Goal: Task Accomplishment & Management: Use online tool/utility

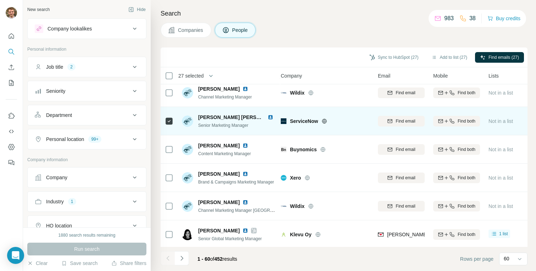
scroll to position [1539, 3]
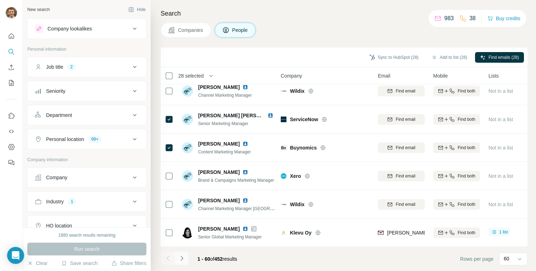
click at [181, 256] on icon "Navigate to next page" at bounding box center [181, 258] width 7 height 7
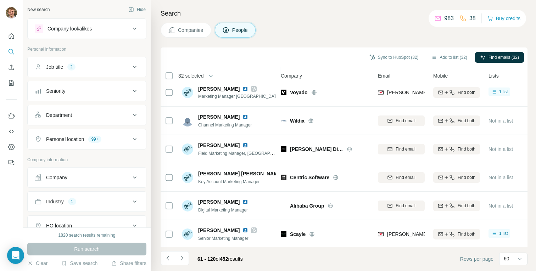
scroll to position [519, 3]
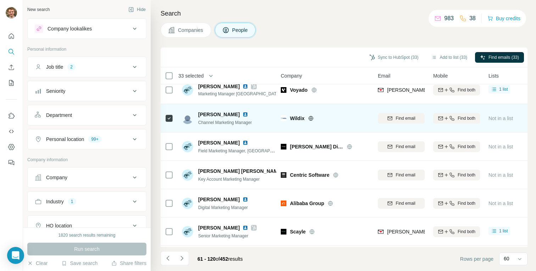
click at [311, 118] on icon at bounding box center [311, 119] width 6 height 6
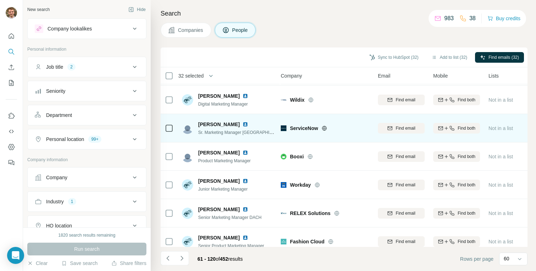
scroll to position [680, 3]
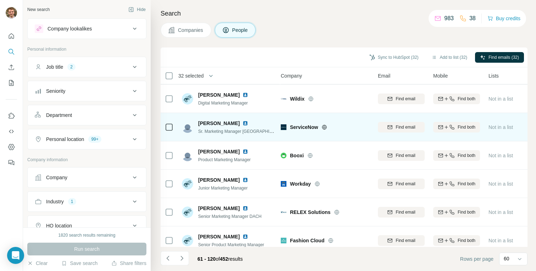
click at [327, 125] on icon at bounding box center [325, 127] width 6 height 6
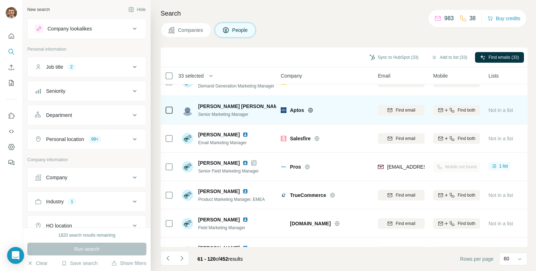
scroll to position [983, 3]
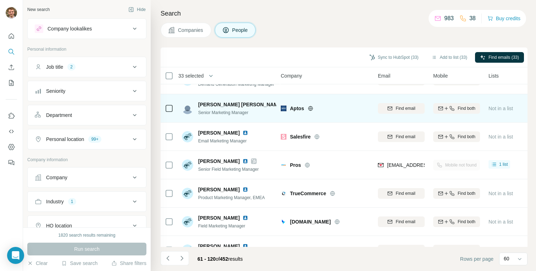
click at [309, 108] on icon at bounding box center [311, 109] width 6 height 6
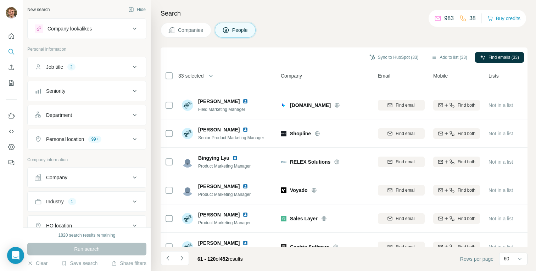
scroll to position [1103, 3]
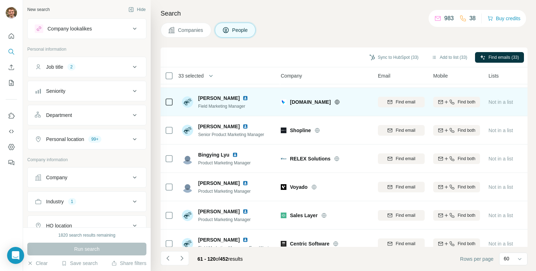
click at [334, 102] on icon at bounding box center [337, 102] width 6 height 6
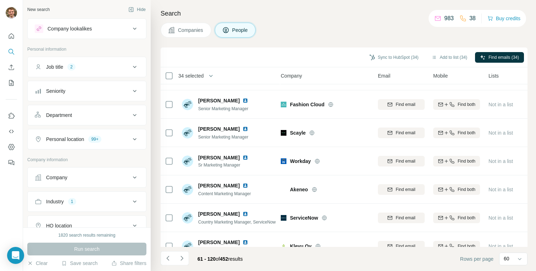
scroll to position [1305, 3]
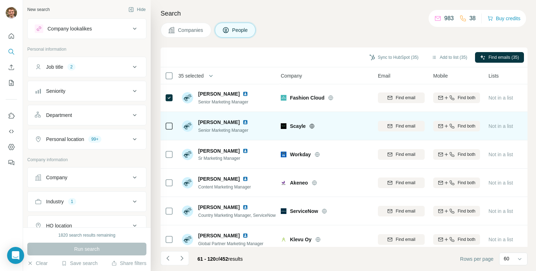
click at [168, 121] on div at bounding box center [169, 125] width 9 height 19
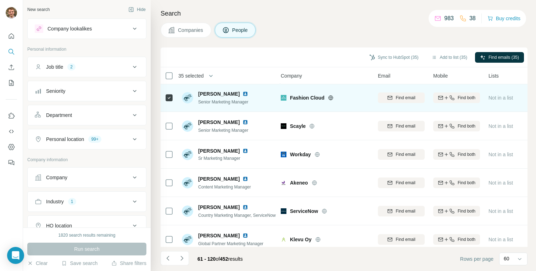
click at [329, 96] on icon at bounding box center [331, 98] width 6 height 6
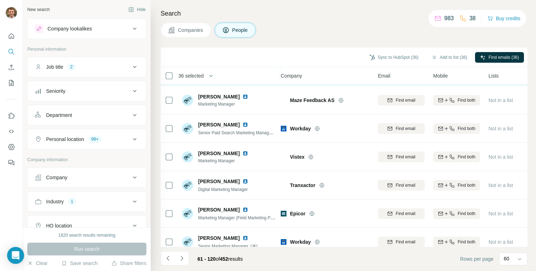
scroll to position [1539, 3]
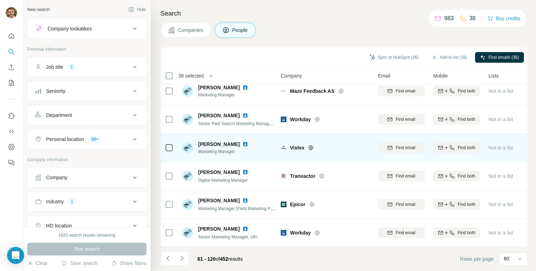
click at [314, 146] on icon at bounding box center [311, 148] width 6 height 6
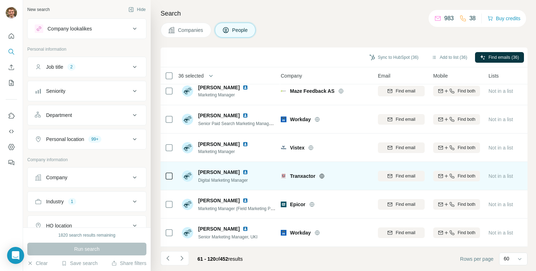
click at [325, 177] on div at bounding box center [330, 176] width 23 height 6
click at [324, 177] on icon at bounding box center [321, 176] width 5 height 5
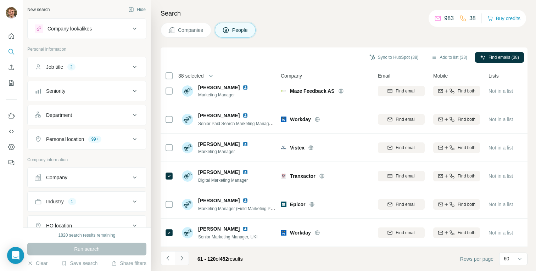
click at [179, 257] on icon "Navigate to next page" at bounding box center [181, 258] width 7 height 7
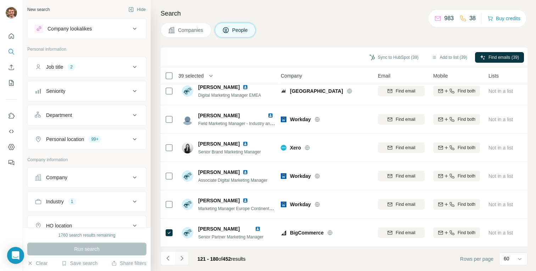
click at [180, 258] on icon "Navigate to next page" at bounding box center [181, 258] width 7 height 7
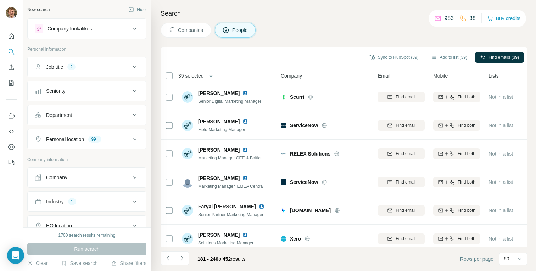
scroll to position [0, 3]
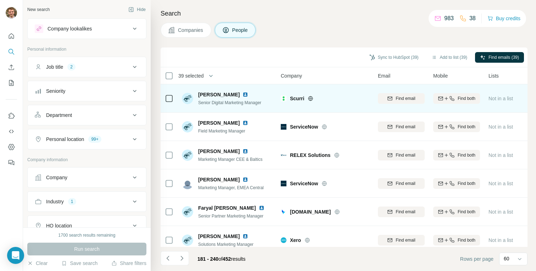
click at [310, 98] on icon at bounding box center [310, 98] width 5 height 0
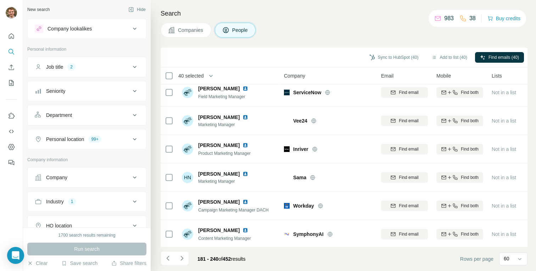
scroll to position [513, 0]
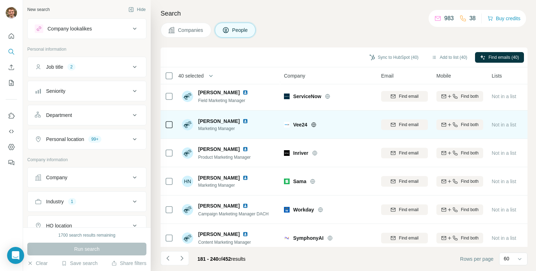
click at [314, 126] on icon at bounding box center [314, 125] width 6 height 6
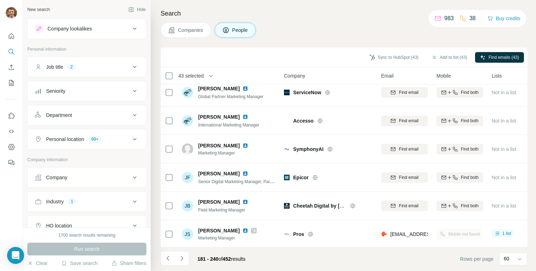
scroll to position [1113, 0]
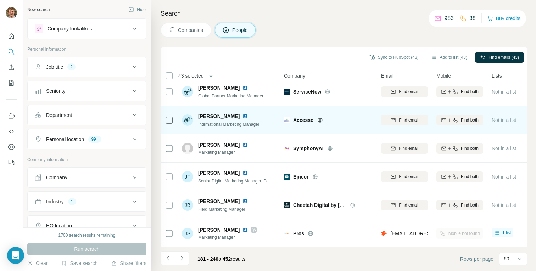
click at [319, 121] on icon at bounding box center [320, 120] width 2 height 5
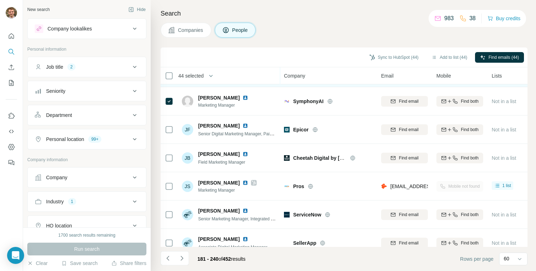
scroll to position [1161, 0]
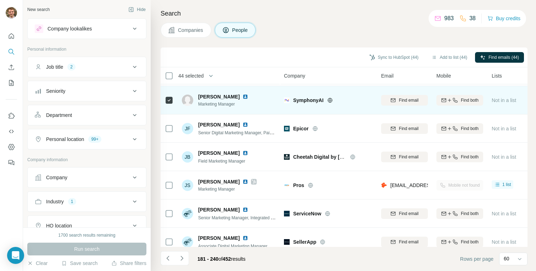
click at [331, 101] on icon at bounding box center [330, 100] width 6 height 6
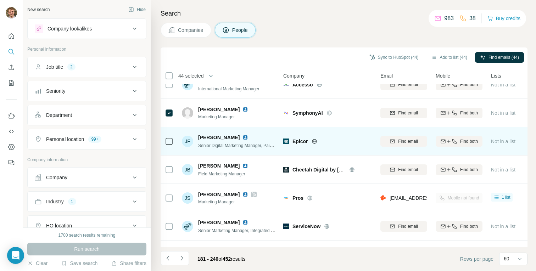
scroll to position [1150, 1]
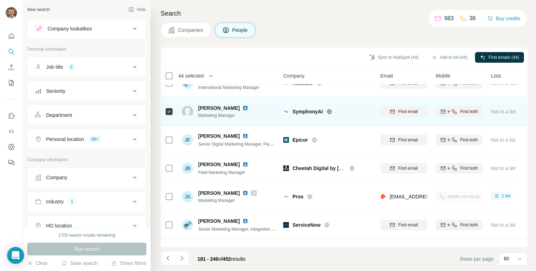
click at [330, 110] on icon at bounding box center [329, 111] width 2 height 5
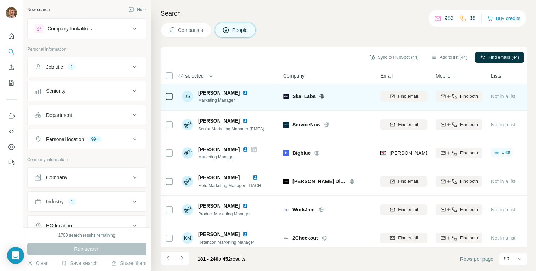
scroll to position [1499, 1]
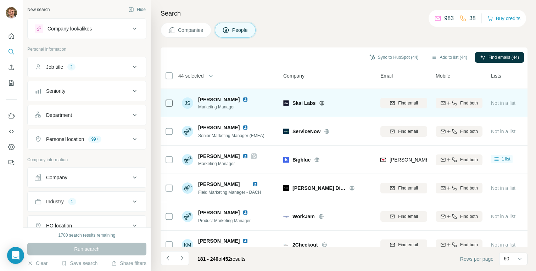
click at [323, 100] on div "Skai Labs" at bounding box center [331, 103] width 79 height 7
click at [323, 100] on icon at bounding box center [322, 103] width 6 height 6
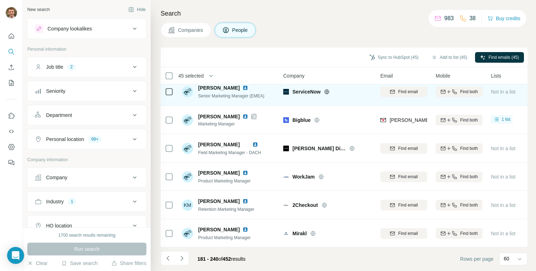
scroll to position [1539, 1]
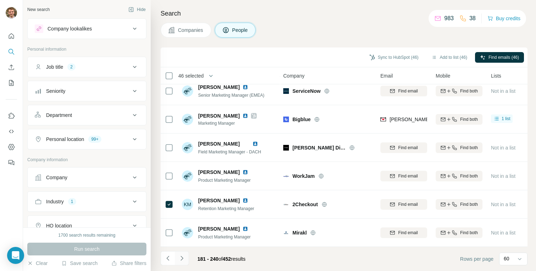
click at [183, 257] on icon "Navigate to next page" at bounding box center [181, 258] width 7 height 7
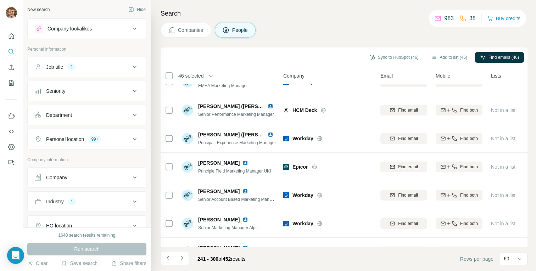
scroll to position [27, 1]
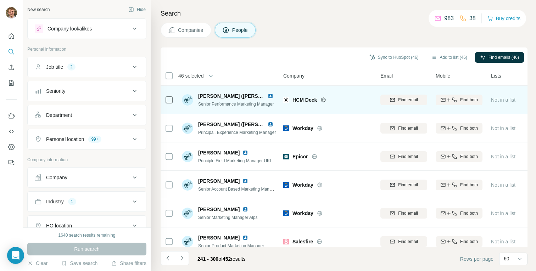
click at [325, 101] on icon at bounding box center [323, 100] width 6 height 6
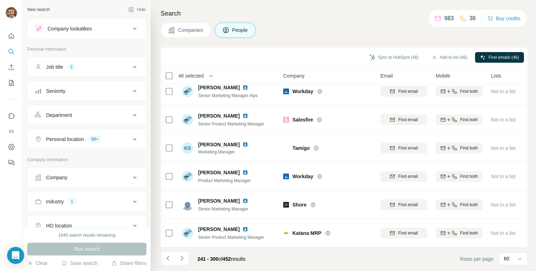
scroll to position [154, 1]
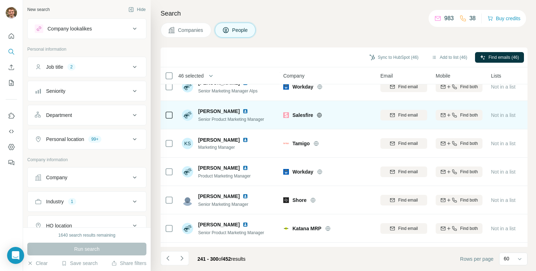
click at [319, 115] on icon at bounding box center [320, 115] width 2 height 5
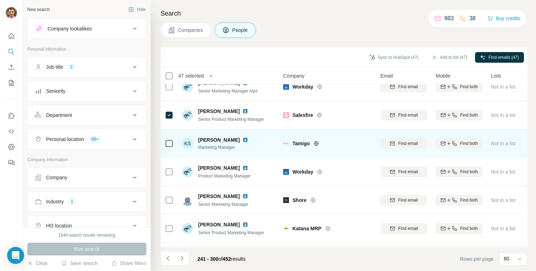
click at [318, 143] on icon at bounding box center [316, 144] width 6 height 6
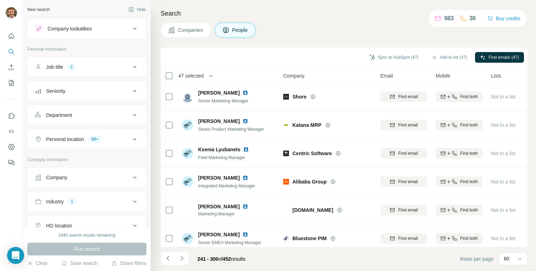
scroll to position [259, 1]
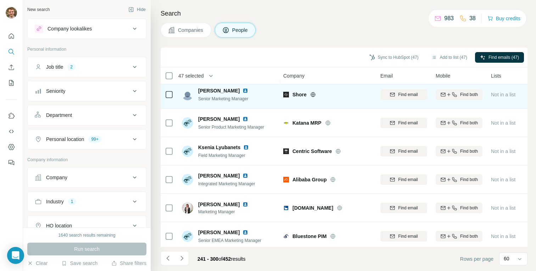
click at [313, 94] on icon at bounding box center [313, 94] width 5 height 0
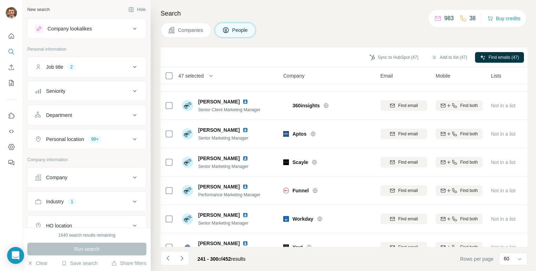
scroll to position [485, 1]
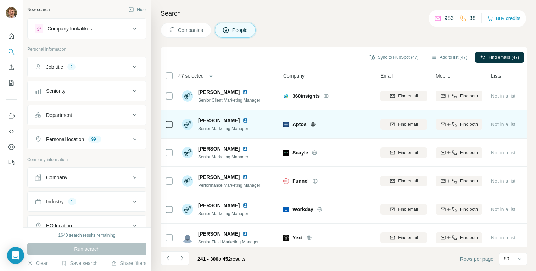
click at [313, 123] on icon at bounding box center [313, 125] width 6 height 6
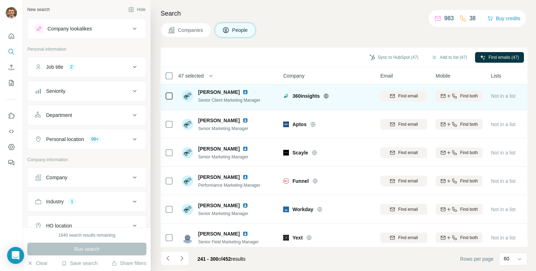
click at [326, 96] on icon at bounding box center [326, 96] width 6 height 6
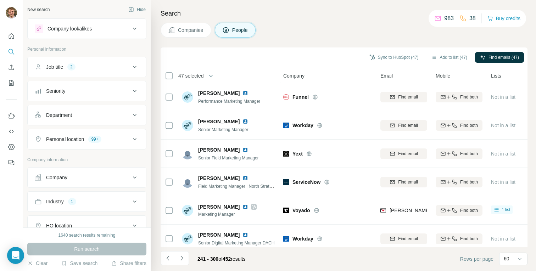
scroll to position [574, 1]
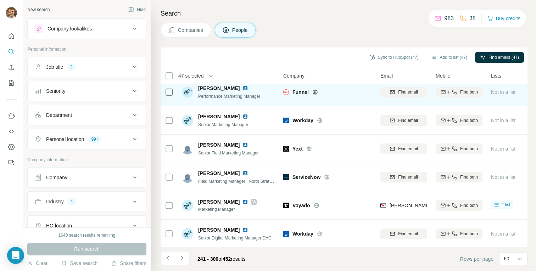
click at [312, 93] on icon at bounding box center [315, 92] width 6 height 6
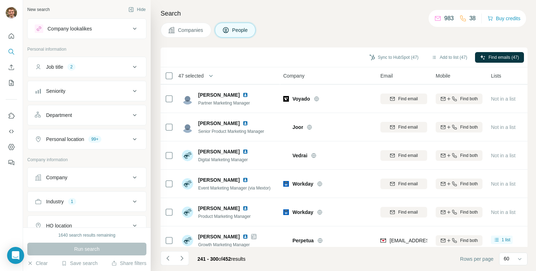
scroll to position [827, 1]
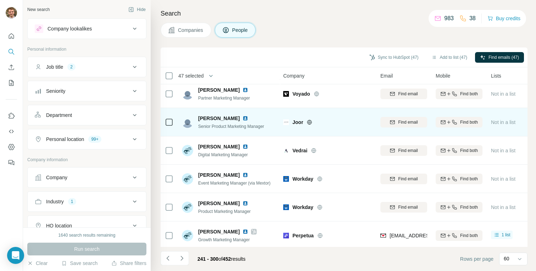
click at [311, 125] on div "Joor" at bounding box center [331, 122] width 79 height 7
click at [310, 121] on icon at bounding box center [310, 122] width 2 height 5
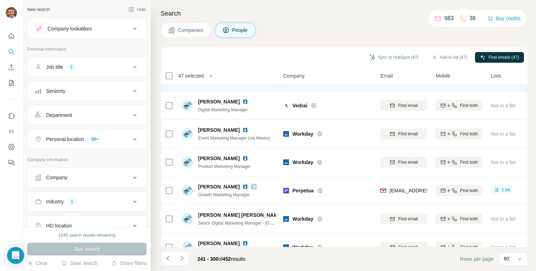
scroll to position [873, 1]
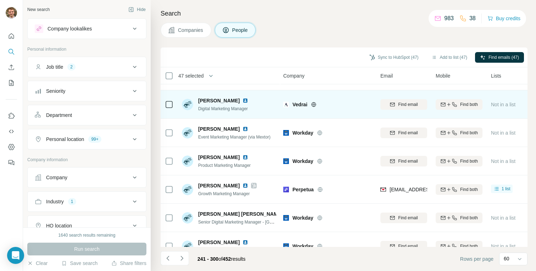
click at [312, 105] on icon at bounding box center [314, 105] width 6 height 6
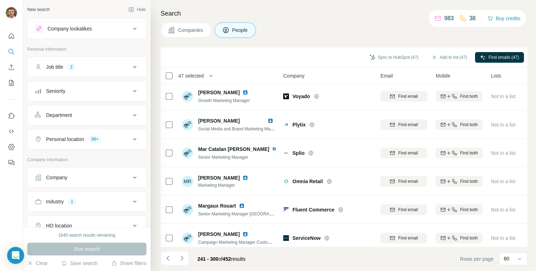
scroll to position [1082, 1]
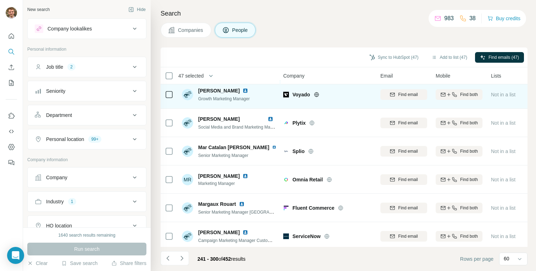
click at [319, 94] on icon at bounding box center [317, 95] width 6 height 6
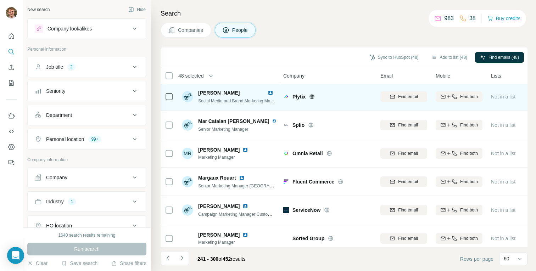
scroll to position [1105, 1]
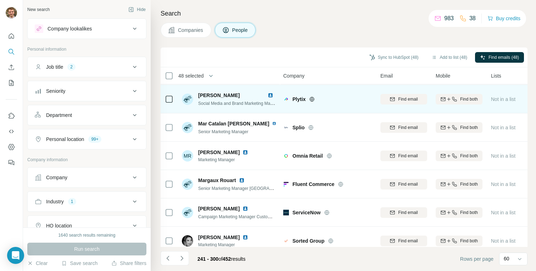
click at [312, 96] on icon at bounding box center [312, 99] width 6 height 6
click at [173, 105] on div at bounding box center [169, 98] width 9 height 19
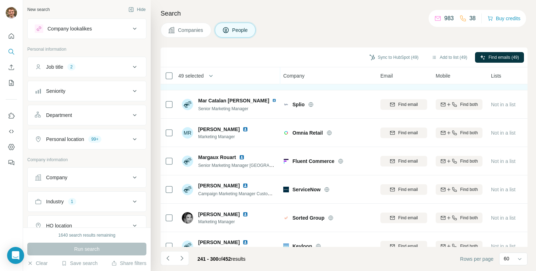
scroll to position [1116, 1]
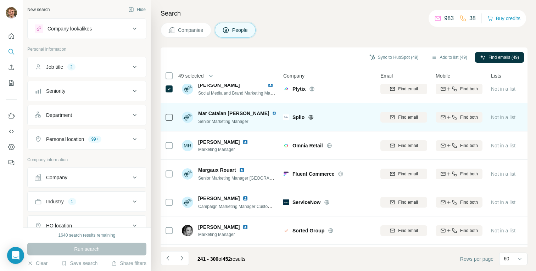
click at [309, 117] on icon at bounding box center [311, 117] width 5 height 0
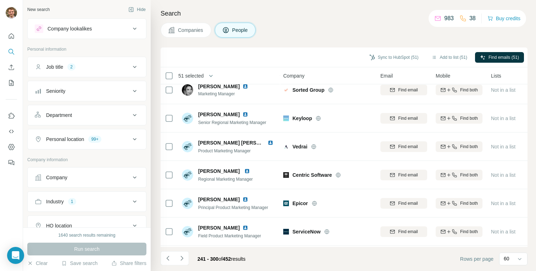
scroll to position [1257, 1]
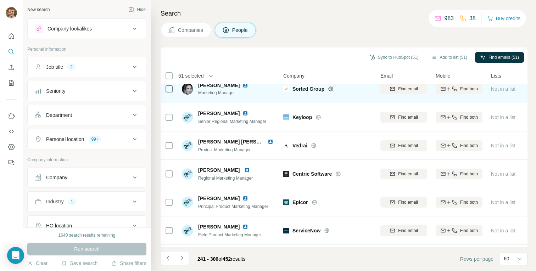
click at [329, 90] on icon at bounding box center [331, 89] width 6 height 6
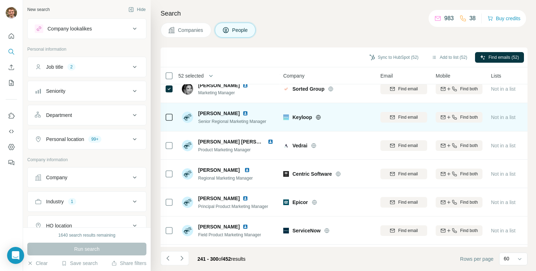
click at [318, 117] on icon at bounding box center [319, 117] width 2 height 5
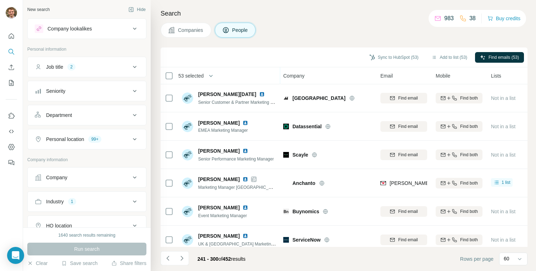
scroll to position [1476, 1]
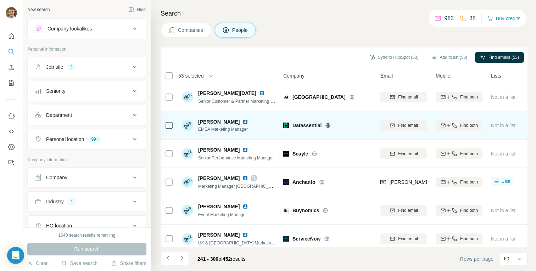
click at [330, 124] on icon at bounding box center [328, 125] width 5 height 5
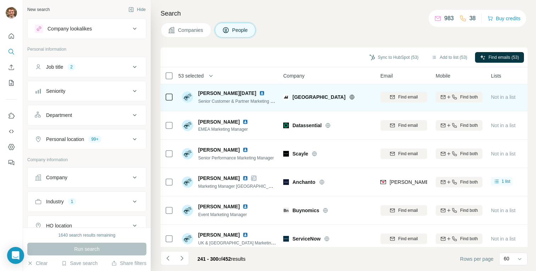
click at [349, 94] on icon at bounding box center [352, 97] width 6 height 6
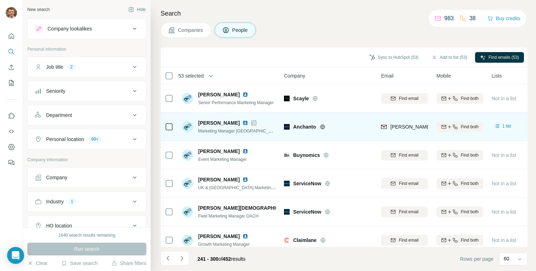
scroll to position [1539, 0]
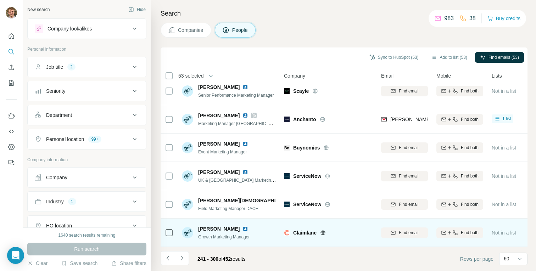
click at [323, 233] on icon at bounding box center [323, 232] width 2 height 5
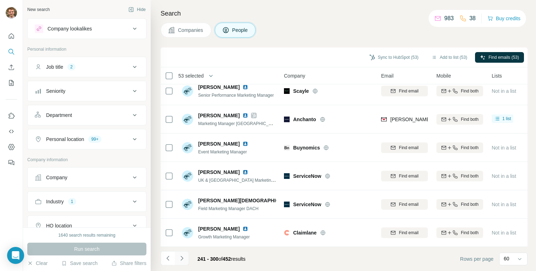
click at [182, 258] on icon "Navigate to next page" at bounding box center [181, 258] width 7 height 7
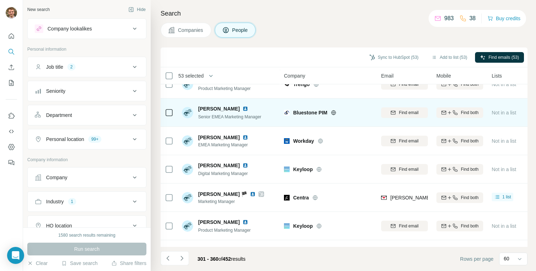
scroll to position [72, 0]
click at [334, 113] on icon at bounding box center [334, 112] width 6 height 6
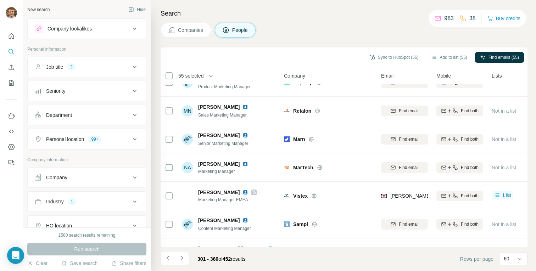
scroll to position [215, 0]
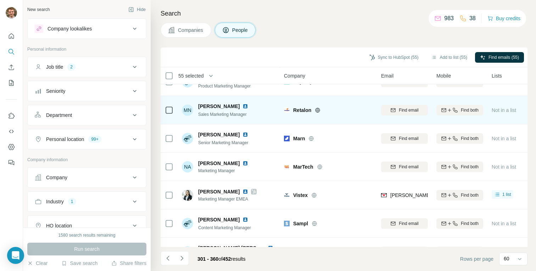
click at [315, 110] on icon at bounding box center [318, 110] width 6 height 6
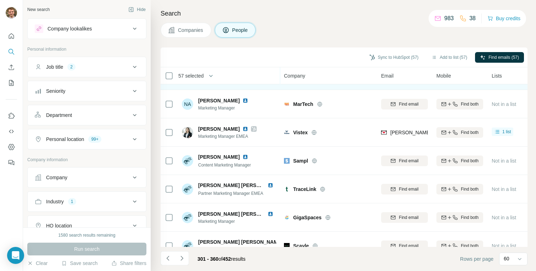
scroll to position [277, 0]
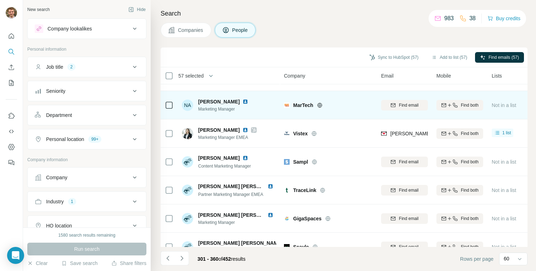
click at [320, 104] on icon at bounding box center [320, 105] width 2 height 5
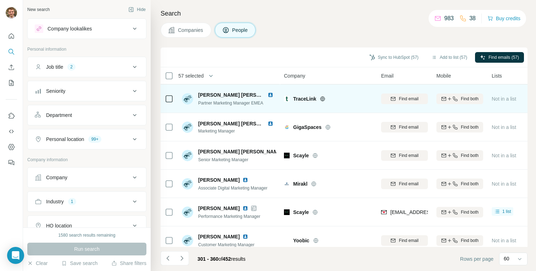
scroll to position [364, 0]
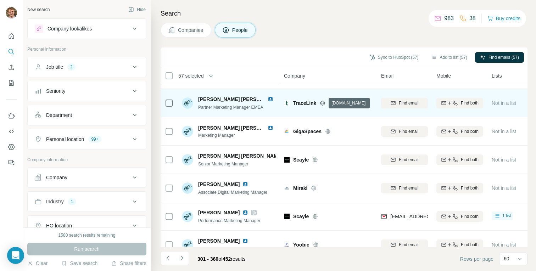
click at [323, 103] on icon at bounding box center [322, 103] width 5 height 0
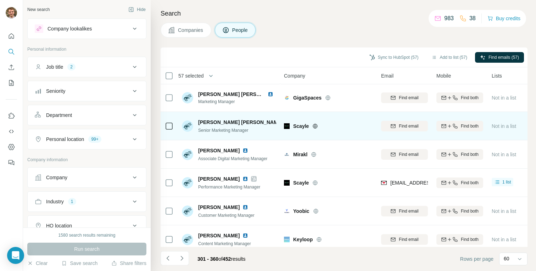
scroll to position [399, 0]
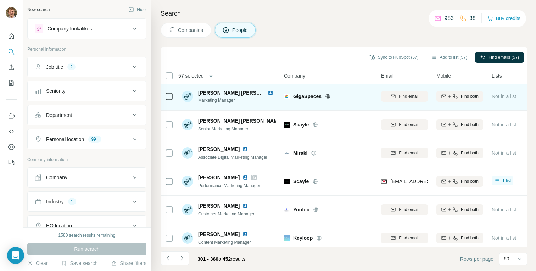
click at [329, 95] on icon at bounding box center [328, 97] width 6 height 6
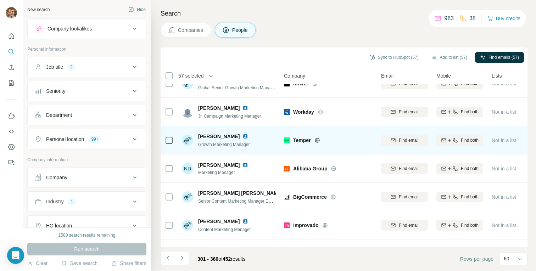
scroll to position [753, 0]
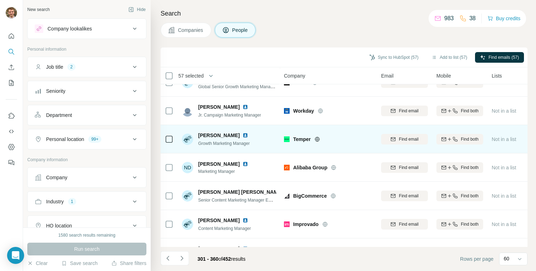
click at [318, 139] on icon at bounding box center [317, 139] width 6 height 6
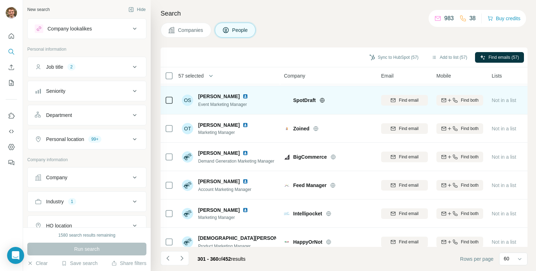
scroll to position [909, 0]
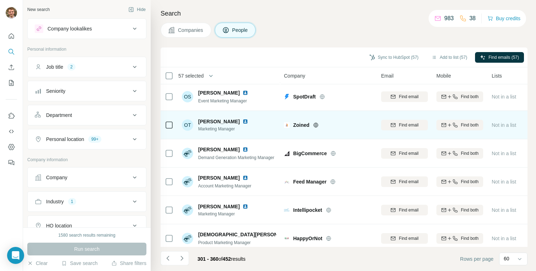
click at [316, 126] on icon at bounding box center [316, 125] width 6 height 6
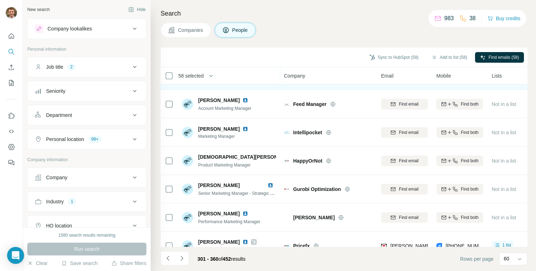
scroll to position [987, 0]
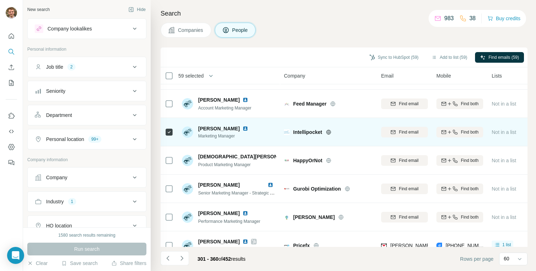
click at [329, 130] on icon at bounding box center [329, 132] width 6 height 6
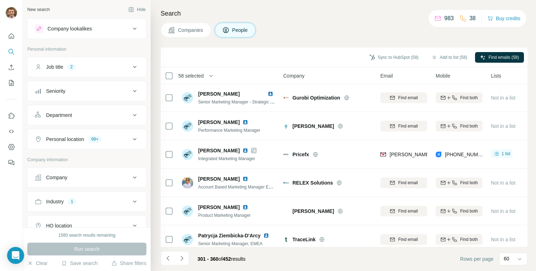
scroll to position [1081, 1]
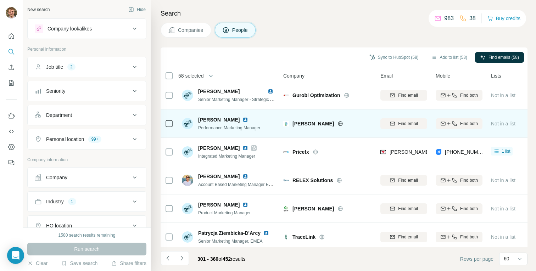
click at [338, 123] on icon at bounding box center [341, 124] width 6 height 6
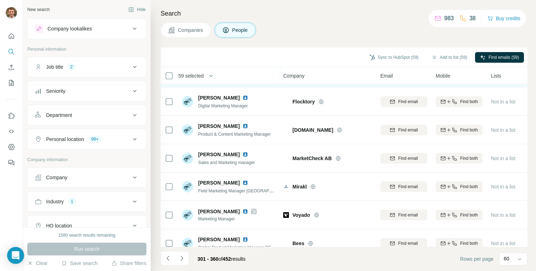
scroll to position [1302, 1]
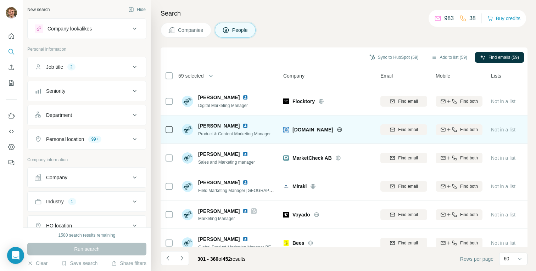
click at [170, 117] on td at bounding box center [169, 130] width 17 height 28
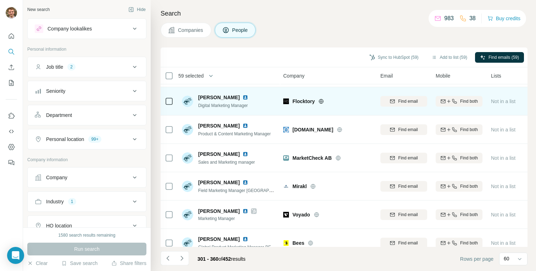
click at [322, 101] on icon at bounding box center [321, 102] width 6 height 6
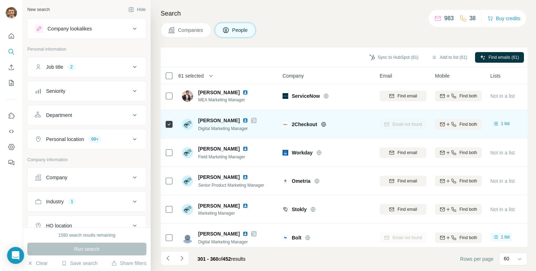
scroll to position [1539, 1]
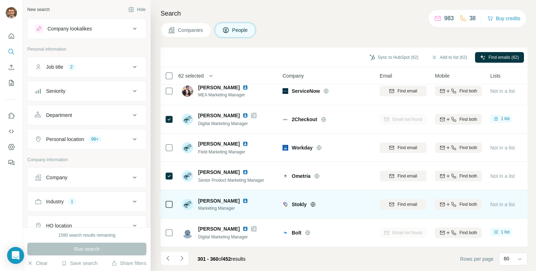
click at [170, 196] on div at bounding box center [169, 204] width 9 height 19
click at [169, 199] on div at bounding box center [169, 204] width 9 height 19
click at [312, 203] on icon at bounding box center [313, 205] width 6 height 6
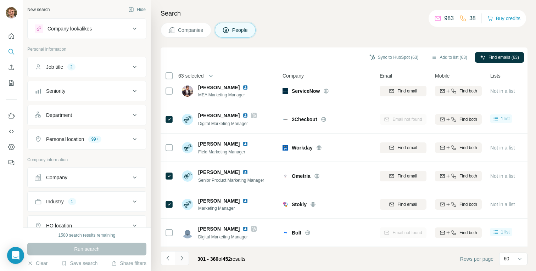
click at [181, 258] on icon "Navigate to next page" at bounding box center [181, 258] width 7 height 7
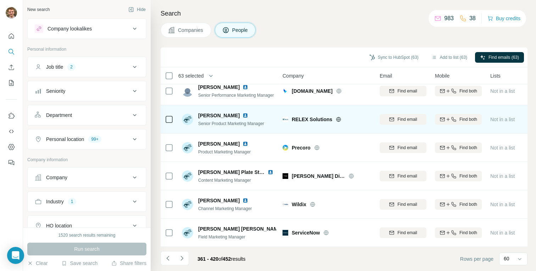
scroll to position [1539, 0]
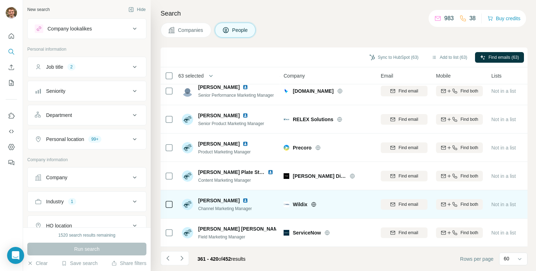
click at [313, 204] on icon at bounding box center [314, 205] width 6 height 6
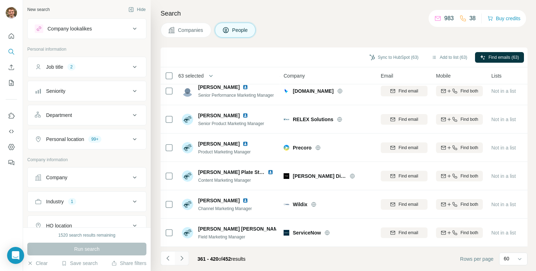
click at [179, 256] on icon "Navigate to next page" at bounding box center [181, 258] width 7 height 7
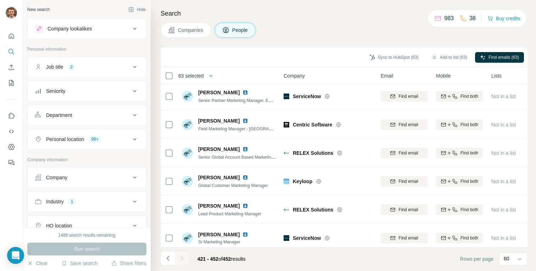
scroll to position [0, 0]
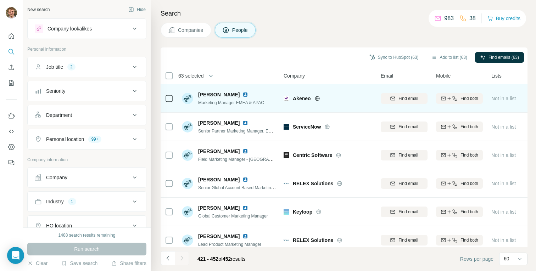
click at [316, 96] on icon at bounding box center [317, 99] width 6 height 6
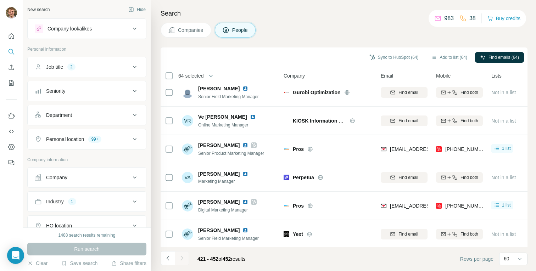
scroll to position [245, 0]
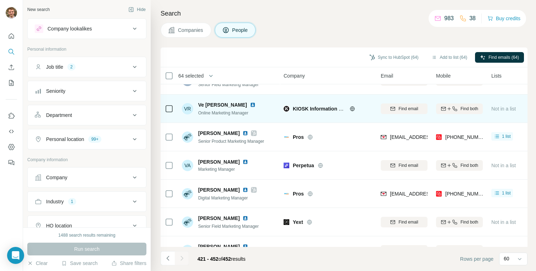
click at [349, 109] on div "KIOSK Information Systems" at bounding box center [332, 108] width 79 height 7
click at [353, 109] on icon at bounding box center [353, 109] width 6 height 6
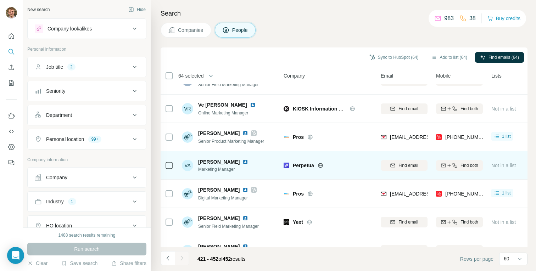
click at [320, 164] on icon at bounding box center [320, 165] width 2 height 5
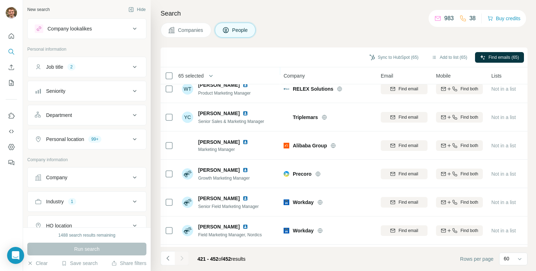
scroll to position [493, 0]
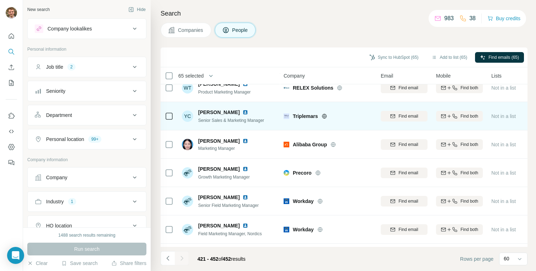
click at [324, 116] on icon at bounding box center [324, 116] width 2 height 5
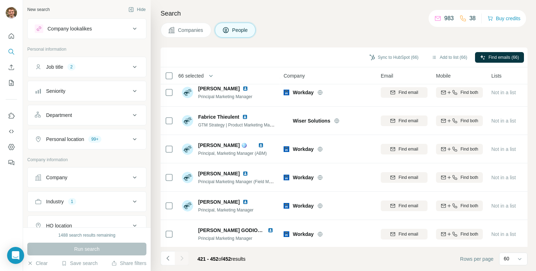
scroll to position [745, 0]
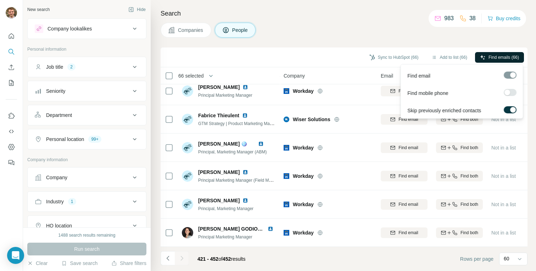
click at [503, 57] on span "Find emails (66)" at bounding box center [504, 57] width 30 height 6
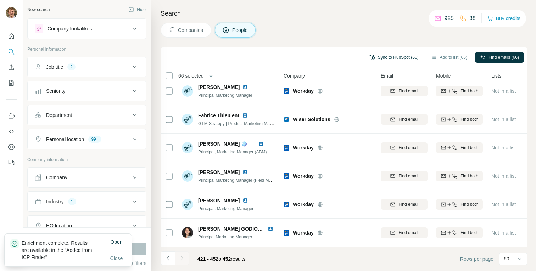
click at [373, 57] on button "Sync to HubSpot (66)" at bounding box center [393, 57] width 59 height 11
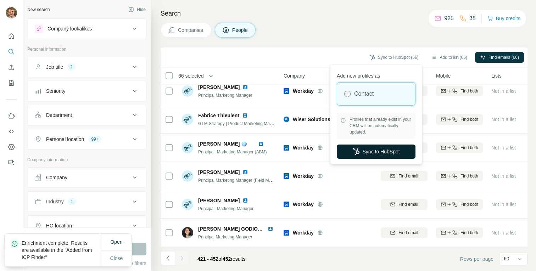
click at [383, 154] on button "Sync to HubSpot" at bounding box center [376, 152] width 79 height 14
